Goal: Answer question/provide support: Share knowledge or assist other users

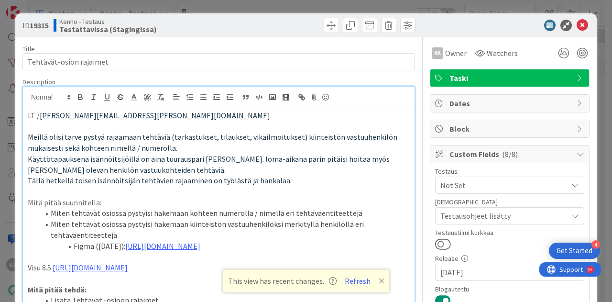
scroll to position [1131, 0]
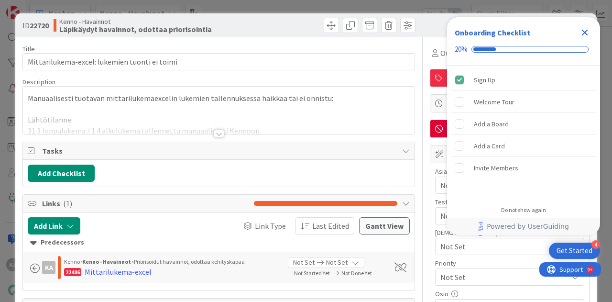
click at [586, 32] on icon "Close Checklist" at bounding box center [584, 32] width 11 height 11
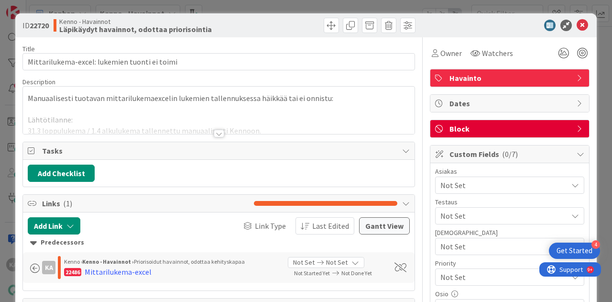
click at [214, 132] on div at bounding box center [219, 134] width 11 height 8
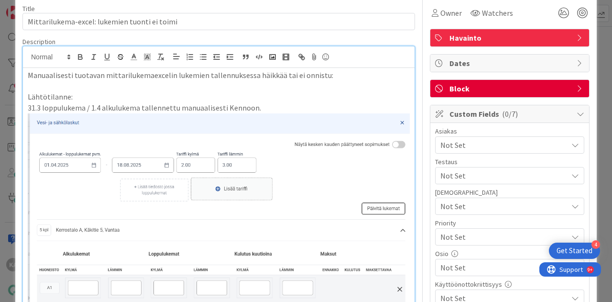
scroll to position [41, 0]
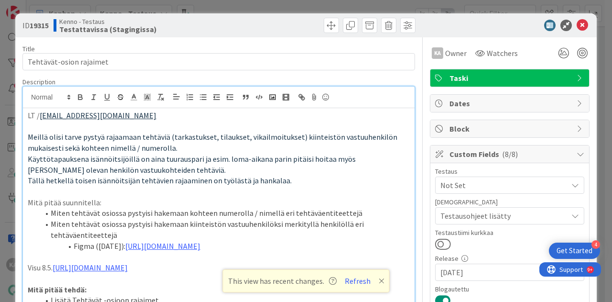
scroll to position [1131, 0]
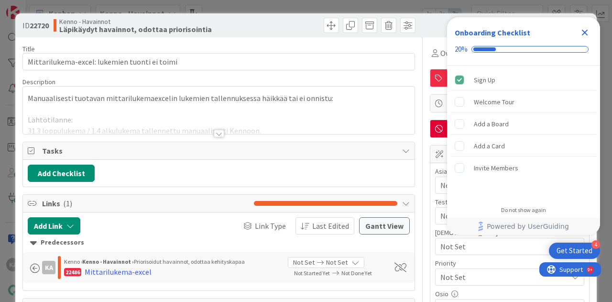
click at [583, 31] on icon "Close Checklist" at bounding box center [585, 33] width 6 height 6
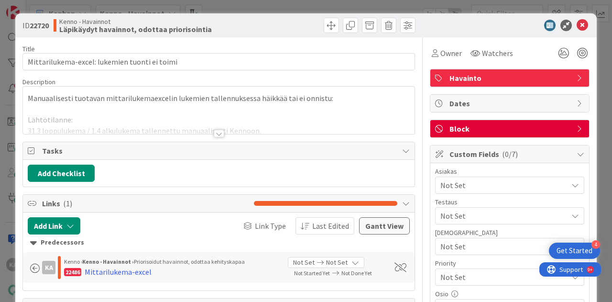
click at [214, 130] on div at bounding box center [219, 134] width 11 height 8
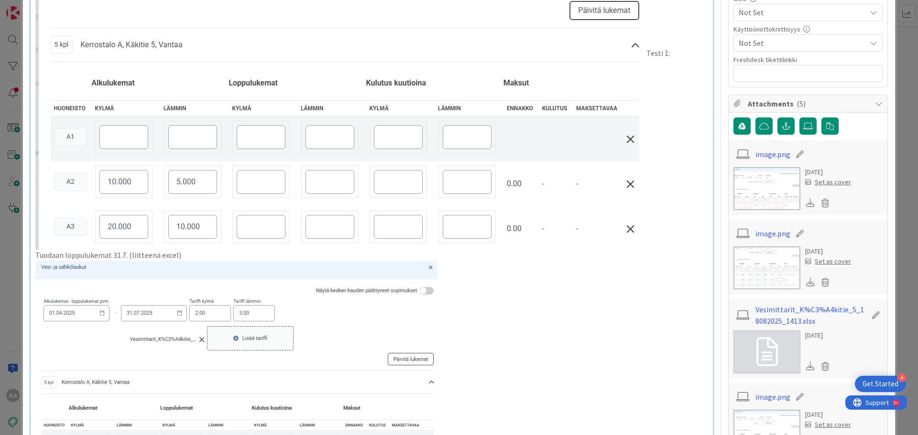
scroll to position [335, 0]
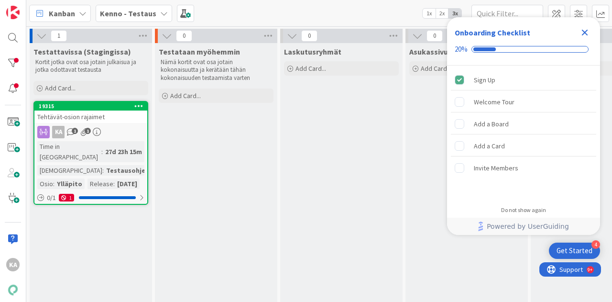
click at [585, 31] on icon "Close Checklist" at bounding box center [585, 33] width 6 height 6
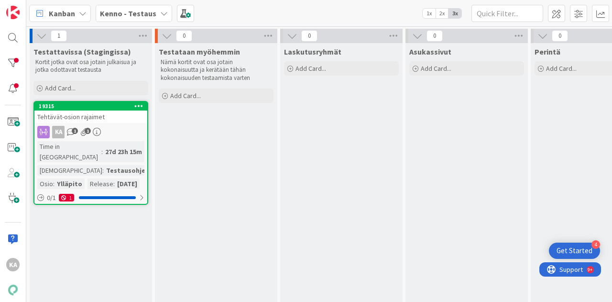
click at [143, 7] on div "Kenno - Testaus" at bounding box center [134, 13] width 76 height 17
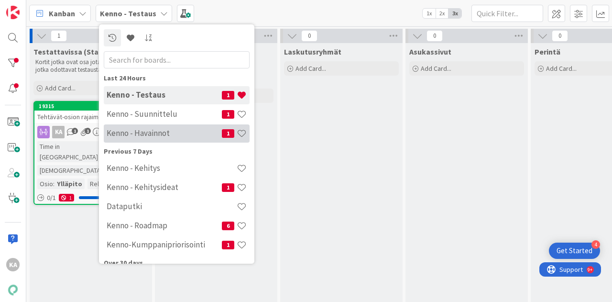
click at [180, 138] on div "Kenno - Havainnot 1" at bounding box center [177, 133] width 146 height 18
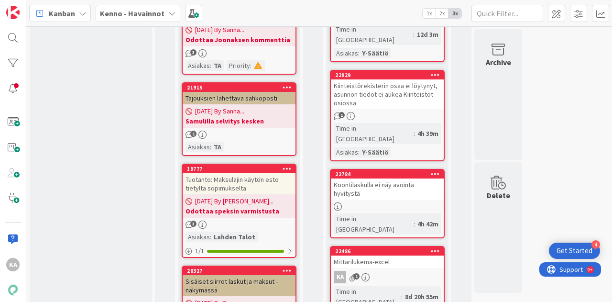
scroll to position [382, 0]
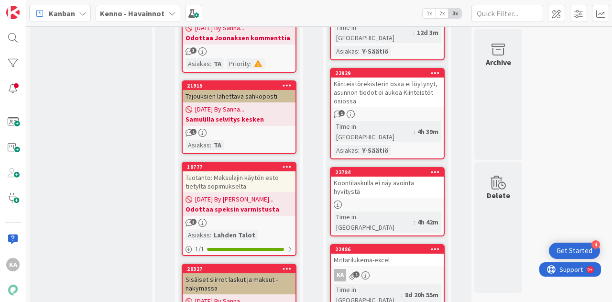
drag, startPoint x: 394, startPoint y: 201, endPoint x: 402, endPoint y: 206, distance: 9.8
click at [394, 253] on div "Mittarilukema-excel" at bounding box center [387, 259] width 113 height 12
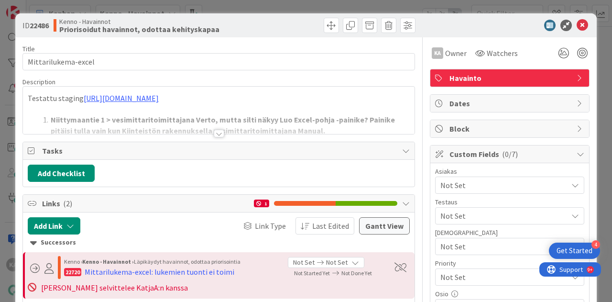
click at [217, 130] on div at bounding box center [219, 134] width 11 height 8
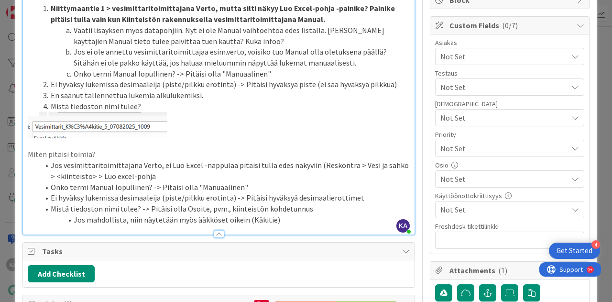
scroll to position [143, 0]
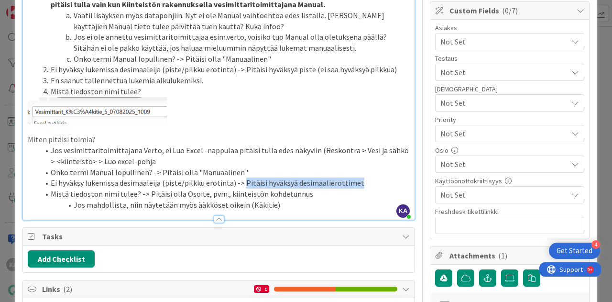
drag, startPoint x: 360, startPoint y: 181, endPoint x: 238, endPoint y: 179, distance: 121.4
click at [238, 179] on li "Ei hyväksy lukemissa desimaaleija (piste/pilkku erotinta) -> Pitäisi hyväksyä d…" at bounding box center [224, 182] width 370 height 11
click at [320, 194] on li "Mistä tiedoston nimi tulee? -> Pitäisi olla Osoite, pvm., kiinteistön kohdetunn…" at bounding box center [224, 193] width 370 height 11
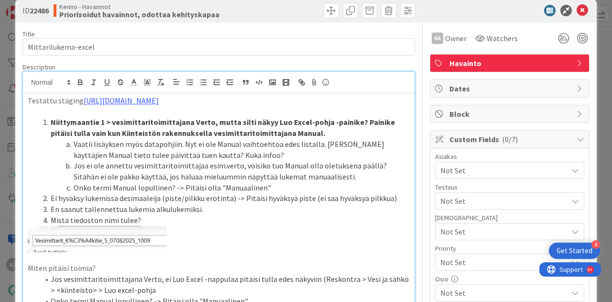
scroll to position [0, 0]
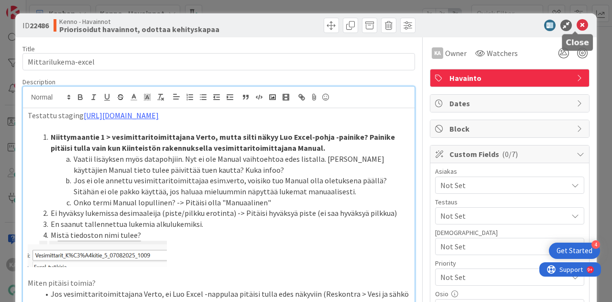
click at [576, 26] on icon at bounding box center [581, 25] width 11 height 11
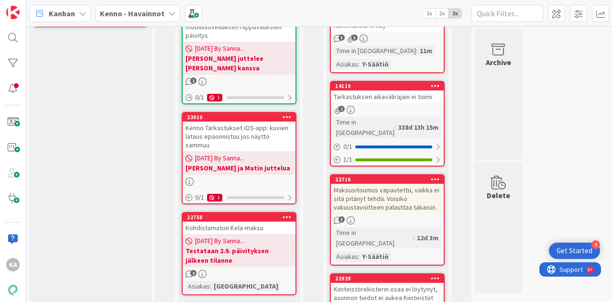
scroll to position [96, 0]
